Goal: Task Accomplishment & Management: Complete application form

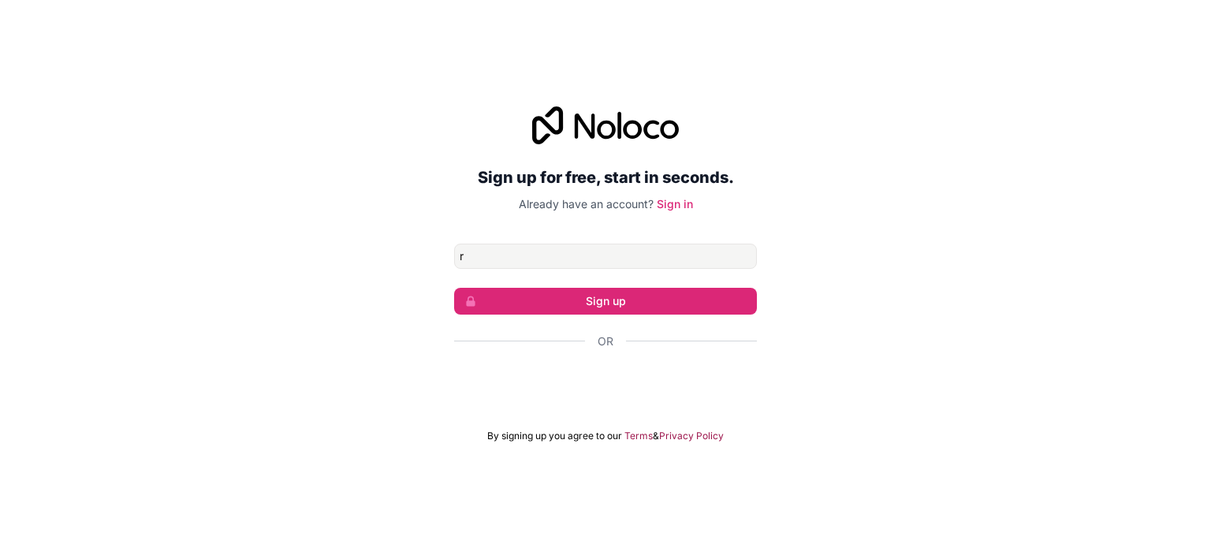
type input "[EMAIL_ADDRESS][DOMAIN_NAME]"
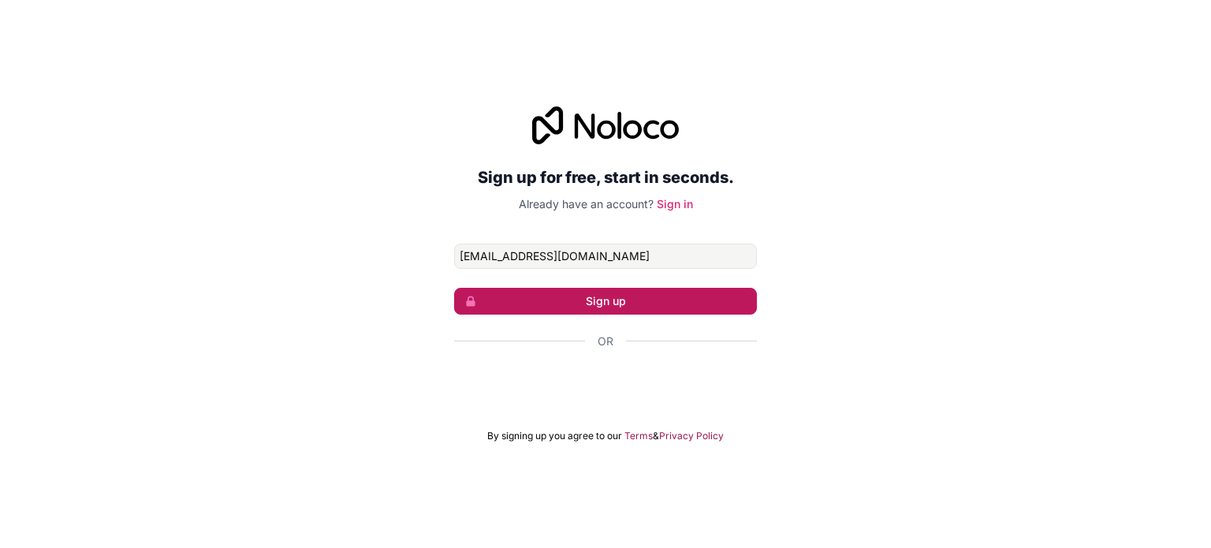
click at [571, 305] on button "Sign up" at bounding box center [605, 301] width 303 height 27
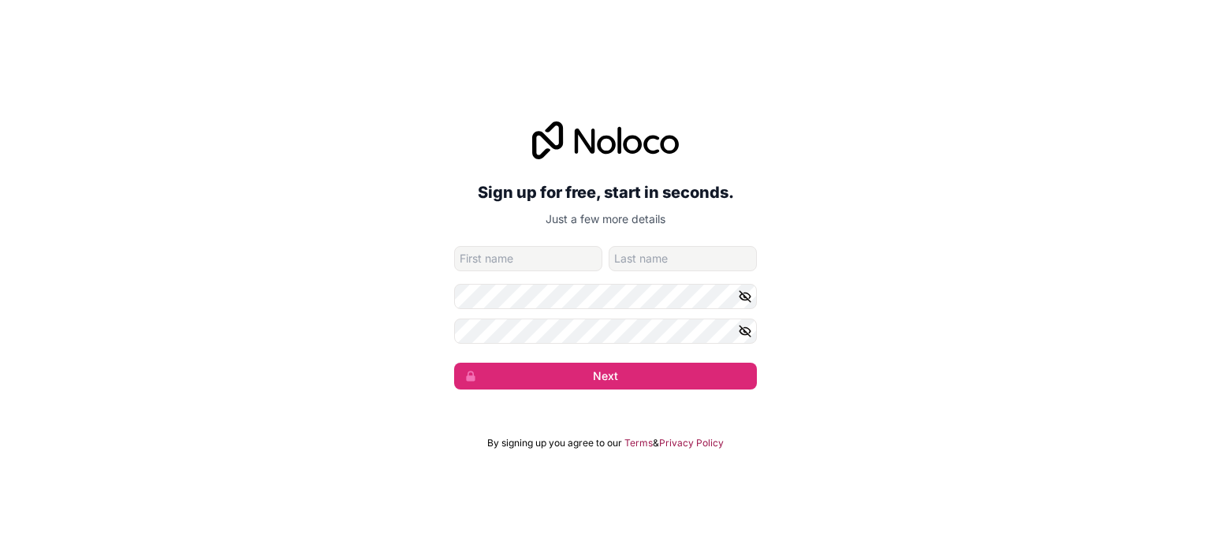
click at [524, 253] on input "given-name" at bounding box center [528, 258] width 148 height 25
type input "r"
type input "Raaidh"
click at [678, 246] on input "family-name" at bounding box center [683, 258] width 148 height 25
type input "Shiraz"
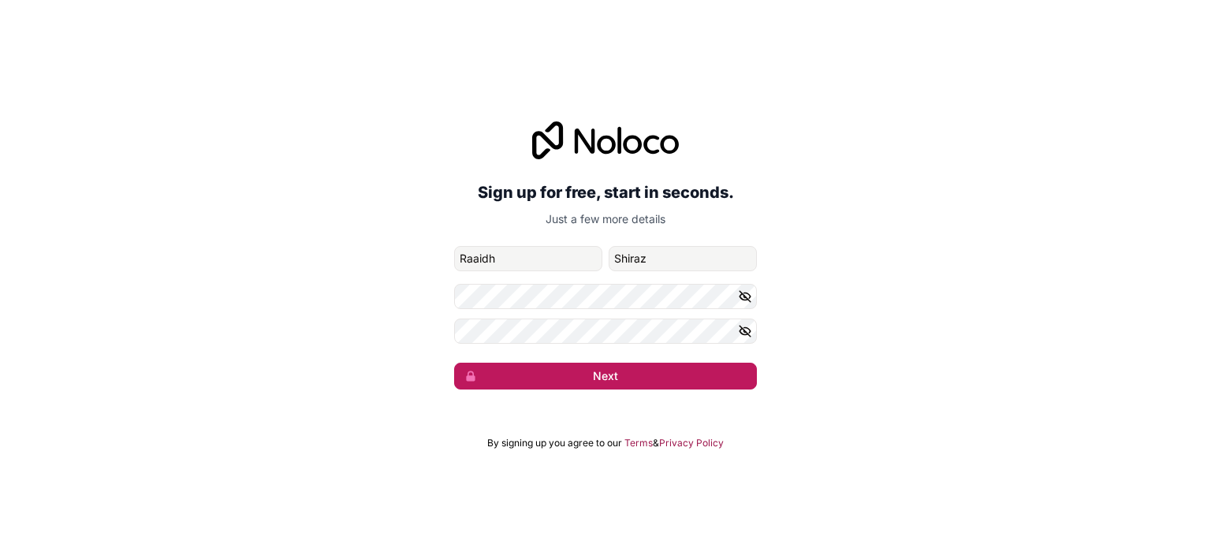
click at [624, 376] on button "Next" at bounding box center [605, 376] width 303 height 27
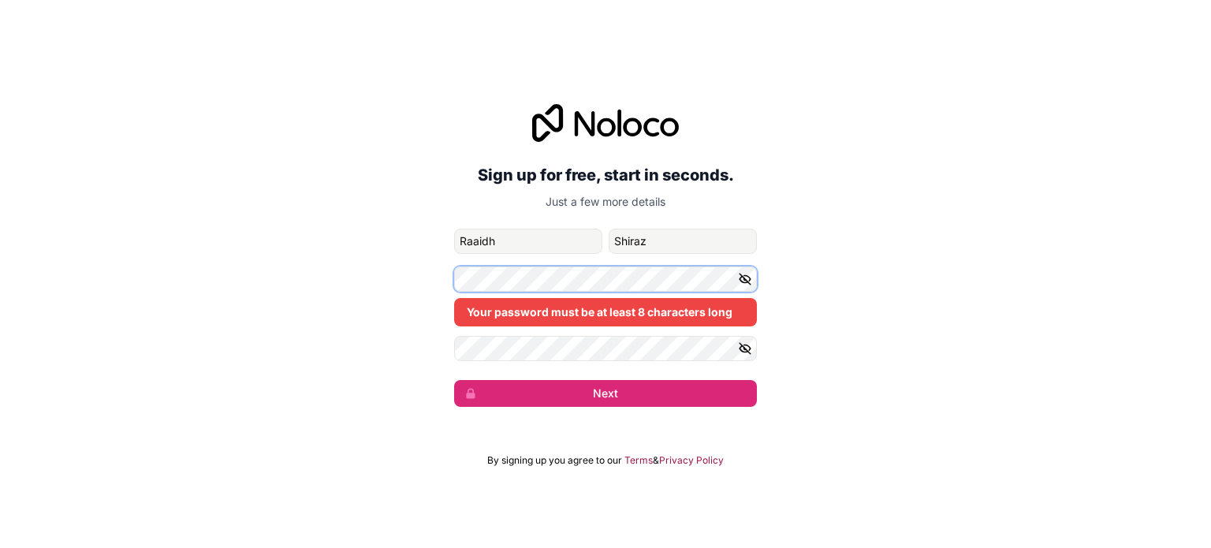
click at [196, 240] on div "Sign up for free, start in seconds. Just a few more details [EMAIL_ADDRESS][DOM…" at bounding box center [605, 255] width 1211 height 347
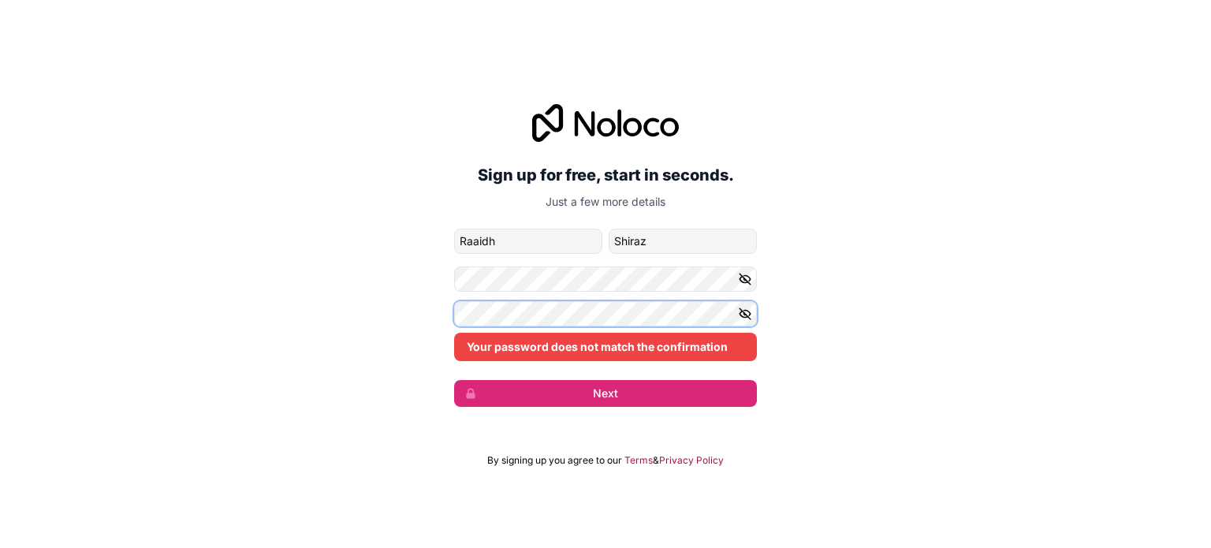
click at [199, 278] on div "Sign up for free, start in seconds. Just a few more details [EMAIL_ADDRESS][DOM…" at bounding box center [605, 255] width 1211 height 347
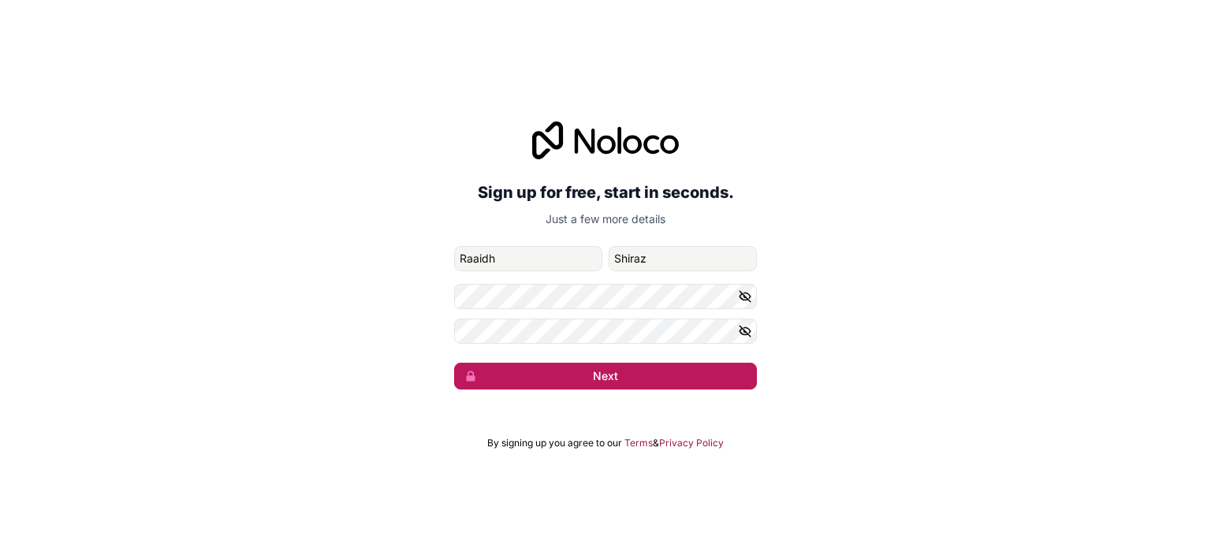
click at [605, 378] on button "Next" at bounding box center [605, 376] width 303 height 27
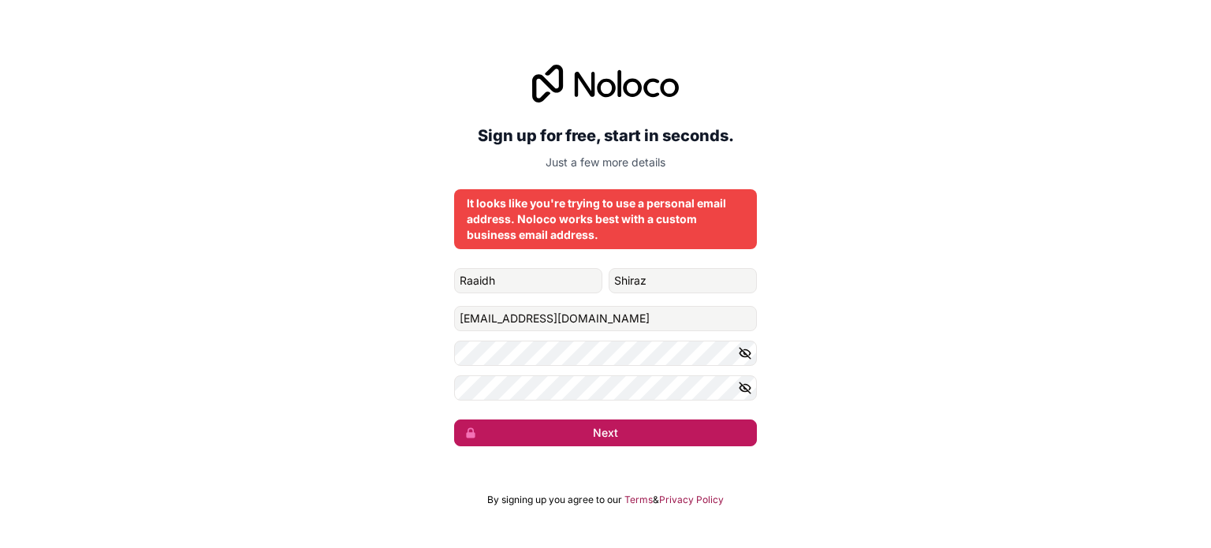
click at [561, 439] on button "Next" at bounding box center [605, 432] width 303 height 27
click at [551, 421] on button "Next" at bounding box center [605, 432] width 303 height 27
click at [598, 124] on h2 "Sign up for free, start in seconds." at bounding box center [605, 135] width 303 height 28
drag, startPoint x: 764, startPoint y: 174, endPoint x: 772, endPoint y: 180, distance: 9.6
click at [769, 178] on div "Sign up for free, start in seconds. Just a few more details It looks like you'r…" at bounding box center [605, 256] width 1211 height 426
